Goal: Navigation & Orientation: Find specific page/section

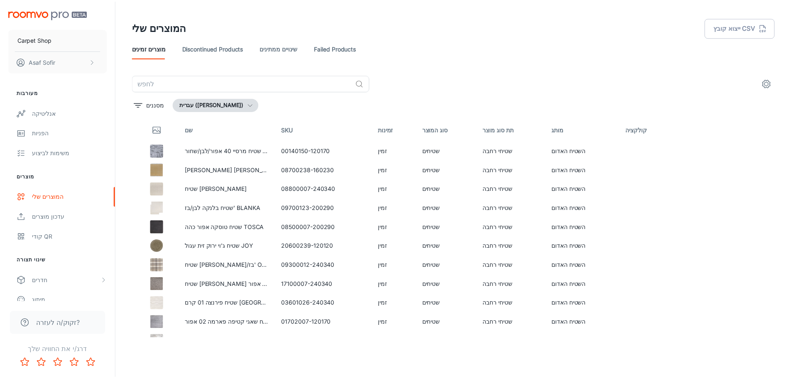
scroll to position [414, 0]
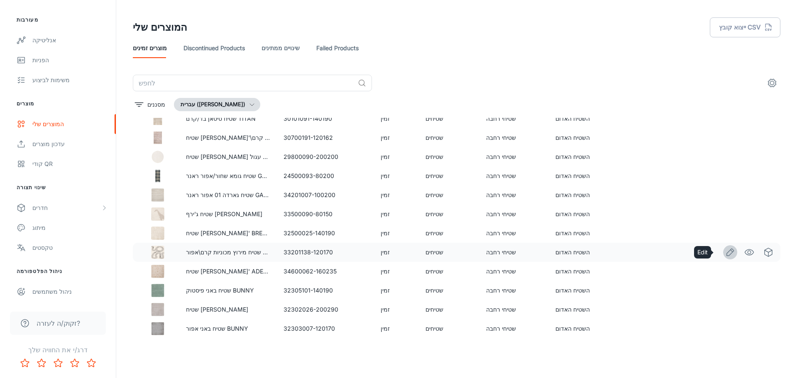
click at [725, 254] on icon "Edit" at bounding box center [730, 253] width 10 height 10
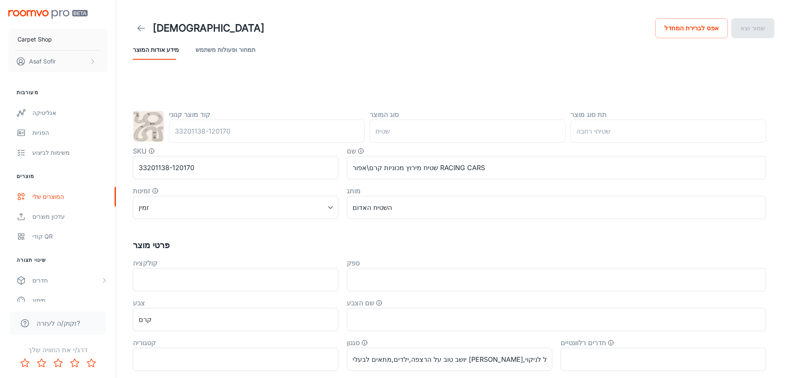
click at [204, 49] on button "תמחור ופעולות משתמש" at bounding box center [226, 50] width 60 height 20
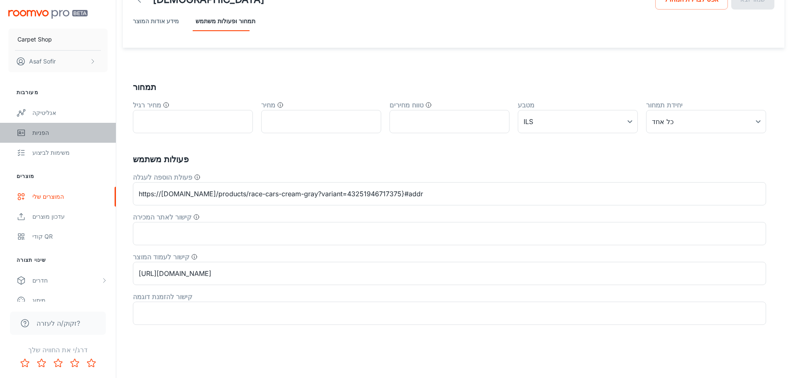
click at [43, 129] on div "הפניות" at bounding box center [69, 132] width 75 height 9
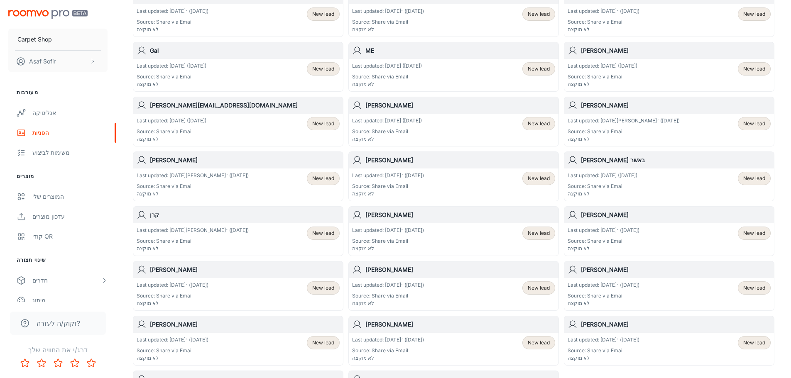
scroll to position [43, 0]
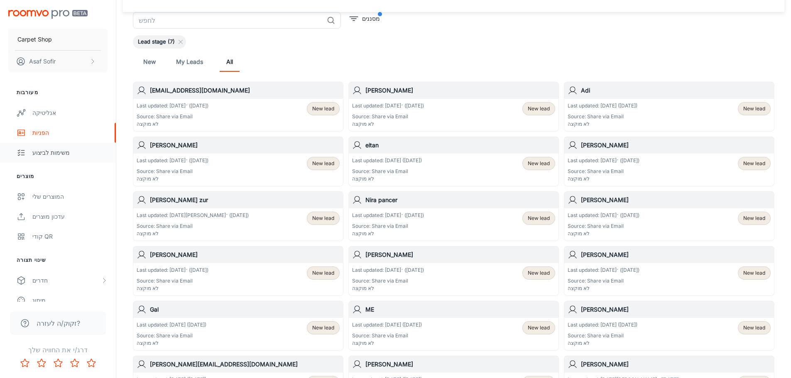
click at [43, 150] on div "משימות לביצוע" at bounding box center [69, 152] width 75 height 9
